Goal: Download file/media

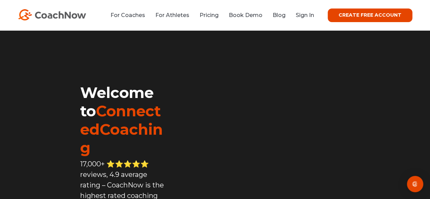
click at [307, 19] on li "Sign In" at bounding box center [302, 15] width 23 height 8
click at [306, 19] on li "Sign In" at bounding box center [302, 15] width 23 height 8
click at [302, 15] on link "Sign In" at bounding box center [305, 15] width 18 height 6
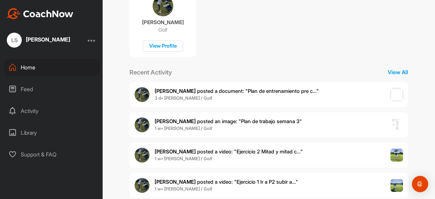
scroll to position [153, 0]
click at [395, 100] on img at bounding box center [396, 94] width 13 height 13
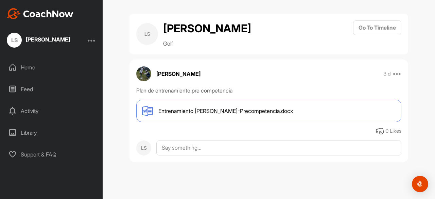
click at [362, 122] on div "Entrenamiento Lorenzo-Precompetencia.docx" at bounding box center [268, 111] width 265 height 22
